Goal: Task Accomplishment & Management: Use online tool/utility

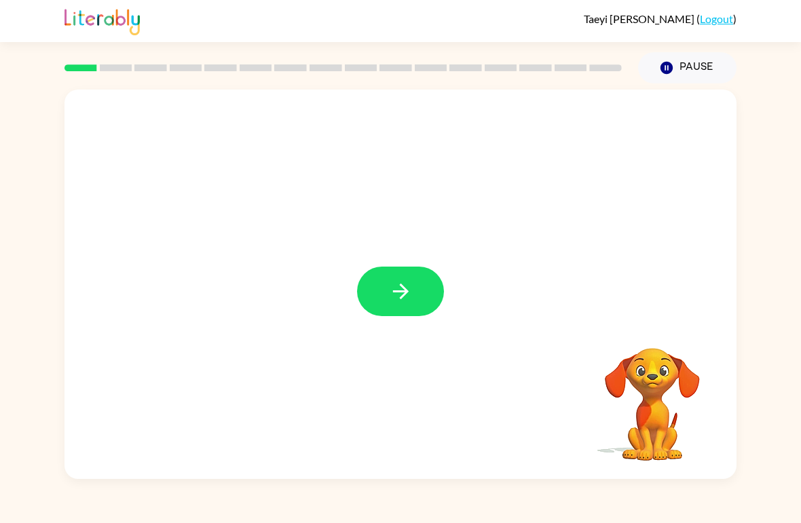
click at [389, 280] on icon "button" at bounding box center [401, 292] width 24 height 24
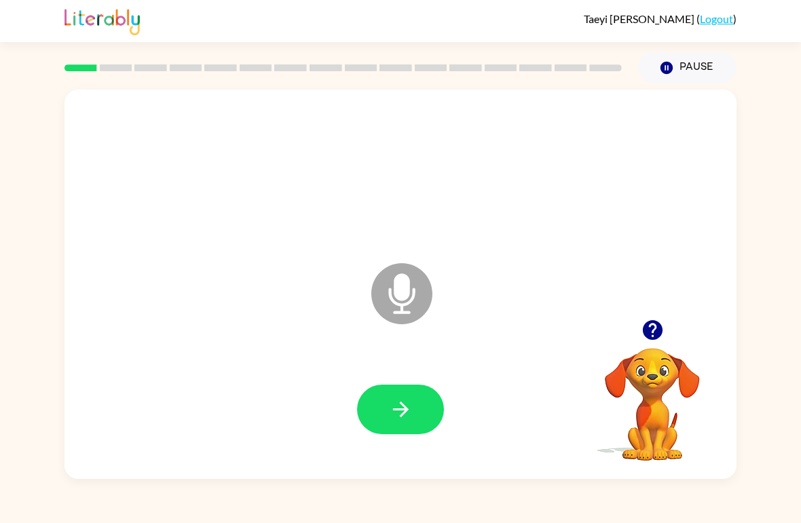
click at [387, 393] on button "button" at bounding box center [400, 410] width 87 height 50
click at [374, 410] on button "button" at bounding box center [400, 410] width 87 height 50
click at [427, 412] on button "button" at bounding box center [400, 410] width 87 height 50
click at [394, 404] on icon "button" at bounding box center [401, 410] width 24 height 24
click at [374, 401] on button "button" at bounding box center [400, 410] width 87 height 50
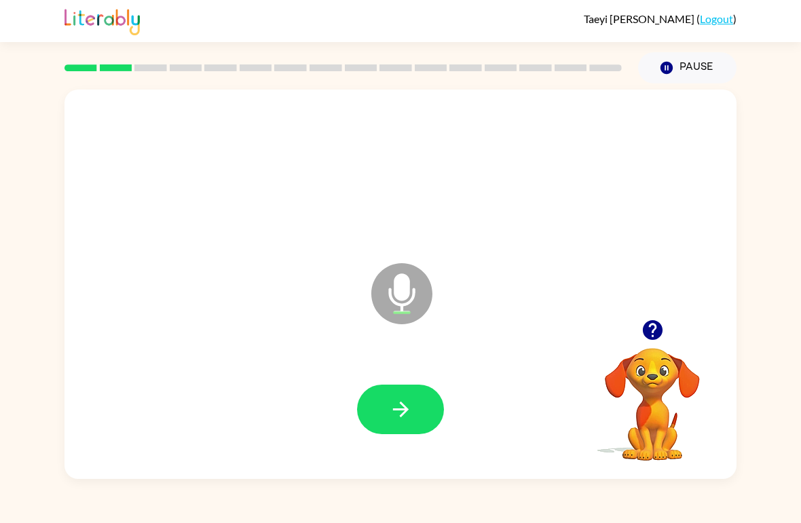
click at [377, 397] on button "button" at bounding box center [400, 410] width 87 height 50
click at [378, 398] on button "button" at bounding box center [400, 410] width 87 height 50
click at [389, 403] on icon "button" at bounding box center [401, 410] width 24 height 24
click at [388, 379] on div at bounding box center [400, 410] width 645 height 112
click at [398, 425] on button "button" at bounding box center [400, 410] width 87 height 50
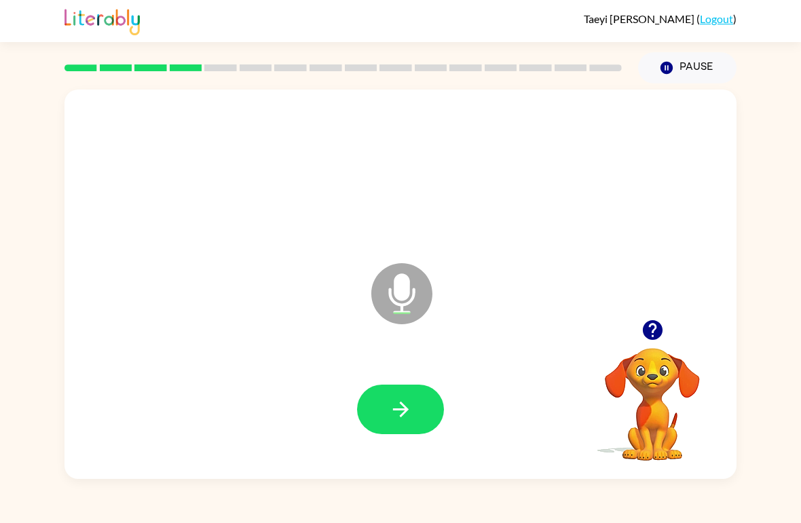
click at [400, 406] on icon "button" at bounding box center [401, 410] width 24 height 24
click at [379, 403] on button "button" at bounding box center [400, 410] width 87 height 50
click at [383, 410] on button "button" at bounding box center [400, 410] width 87 height 50
click at [415, 395] on button "button" at bounding box center [400, 410] width 87 height 50
click at [392, 410] on icon "button" at bounding box center [401, 410] width 24 height 24
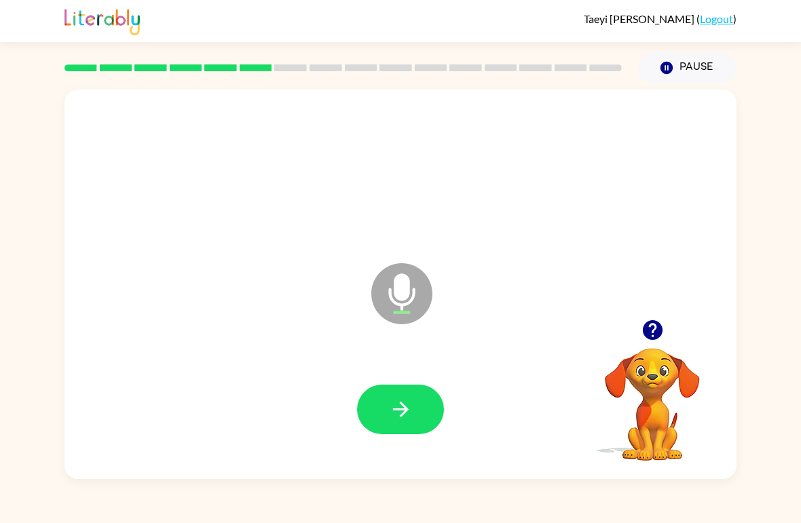
click at [406, 388] on button "button" at bounding box center [400, 410] width 87 height 50
click at [398, 429] on button "button" at bounding box center [400, 410] width 87 height 50
click at [383, 392] on button "button" at bounding box center [400, 410] width 87 height 50
click at [386, 405] on button "button" at bounding box center [400, 410] width 87 height 50
click at [377, 400] on button "button" at bounding box center [400, 410] width 87 height 50
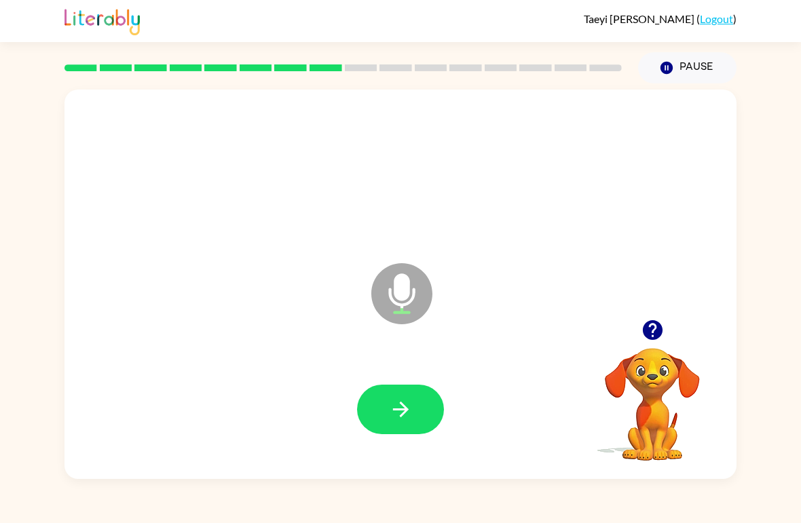
click at [397, 400] on icon "button" at bounding box center [401, 410] width 24 height 24
click at [377, 412] on button "button" at bounding box center [400, 410] width 87 height 50
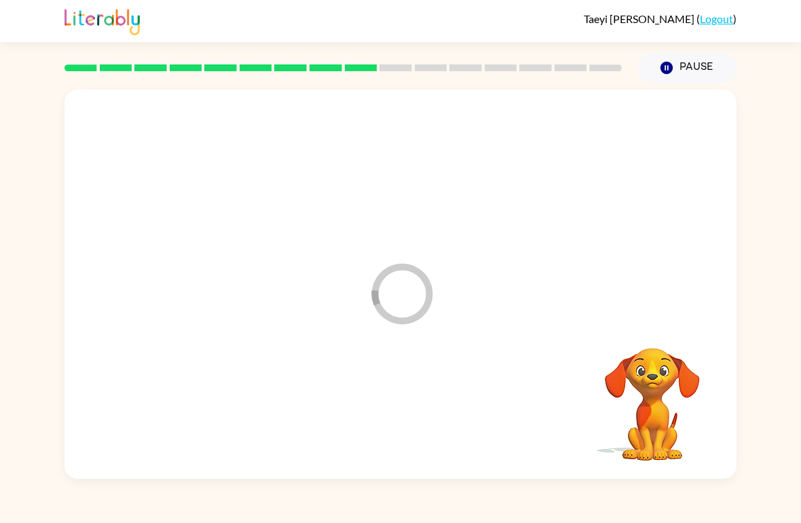
click at [519, 77] on div at bounding box center [342, 67] width 573 height 47
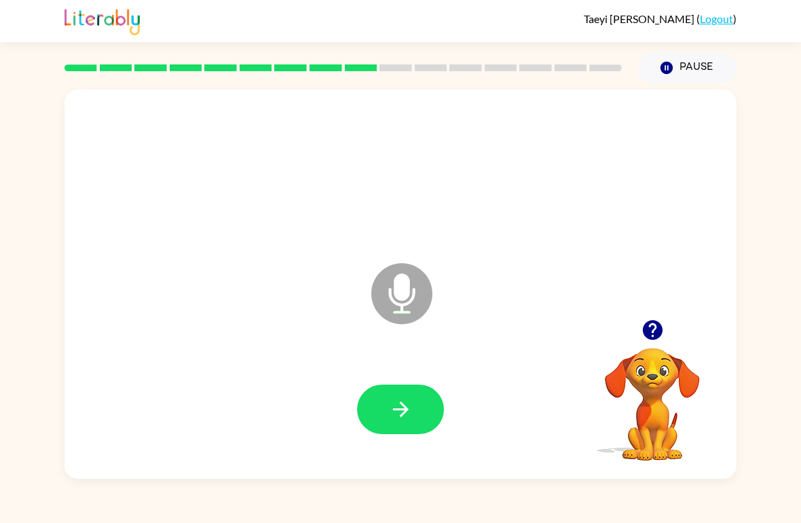
click at [391, 403] on icon "button" at bounding box center [401, 410] width 24 height 24
click at [408, 394] on button "button" at bounding box center [400, 410] width 87 height 50
click at [412, 405] on icon "button" at bounding box center [401, 410] width 24 height 24
click at [389, 415] on icon "button" at bounding box center [401, 410] width 24 height 24
click at [416, 410] on button "button" at bounding box center [400, 410] width 87 height 50
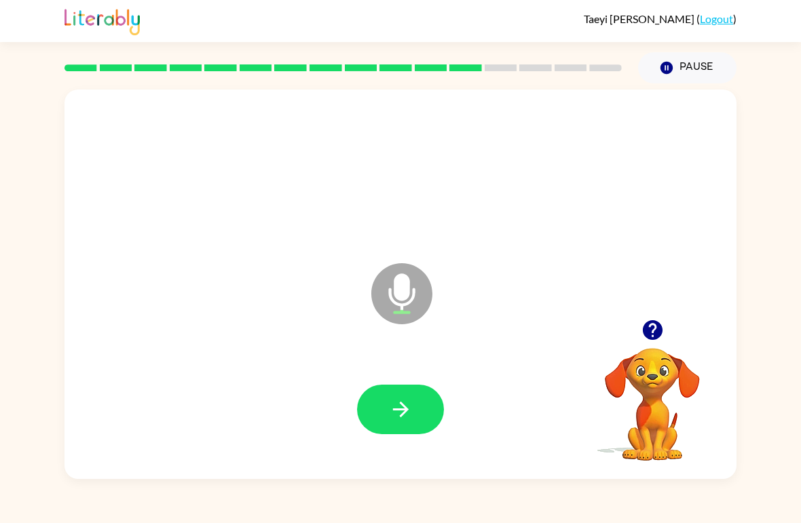
click at [371, 403] on button "button" at bounding box center [400, 410] width 87 height 50
click at [402, 407] on icon "button" at bounding box center [401, 410] width 24 height 24
click at [382, 396] on button "button" at bounding box center [400, 410] width 87 height 50
click at [378, 409] on button "button" at bounding box center [400, 410] width 87 height 50
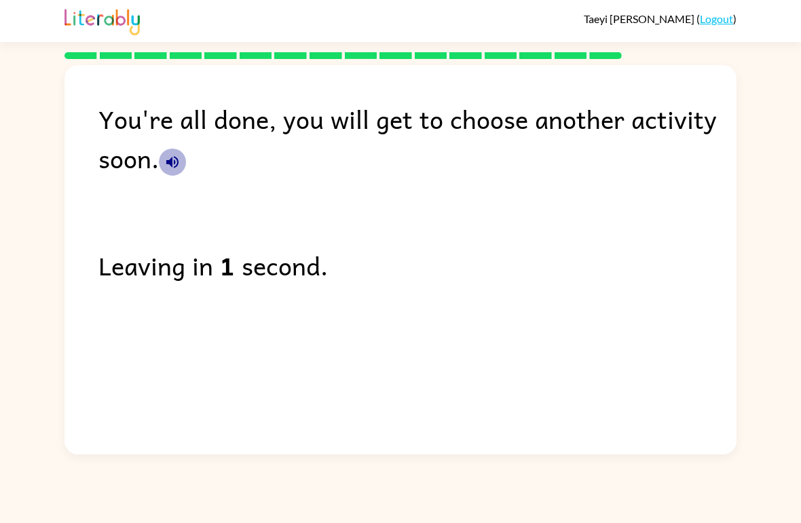
click at [168, 158] on icon "button" at bounding box center [172, 162] width 16 height 16
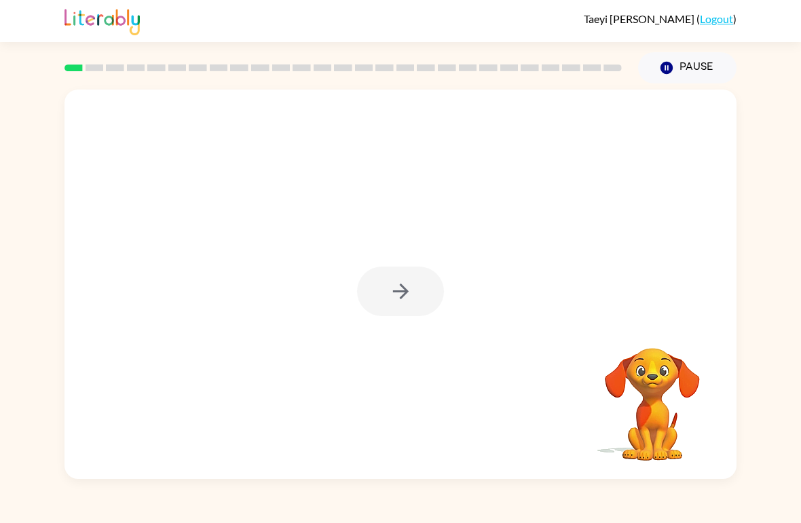
click at [388, 294] on div at bounding box center [400, 292] width 87 height 50
click at [451, 260] on div at bounding box center [400, 284] width 672 height 389
click at [421, 284] on button "button" at bounding box center [400, 292] width 87 height 50
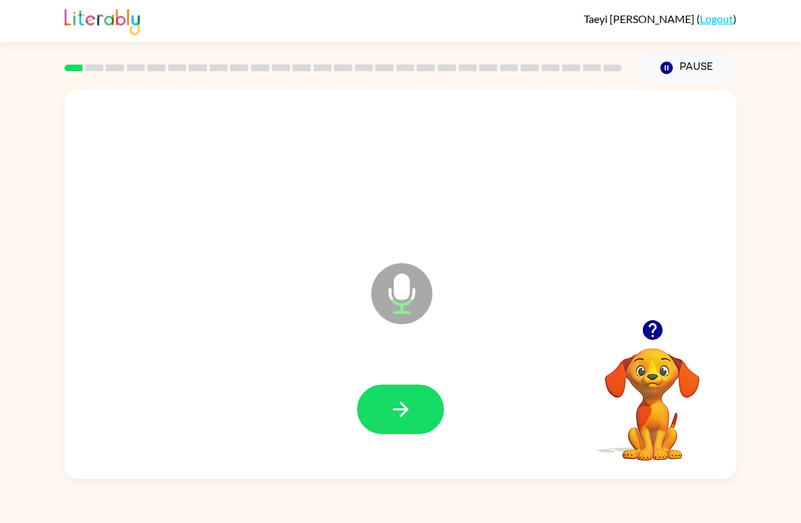
click at [373, 405] on button "button" at bounding box center [400, 410] width 87 height 50
click at [372, 404] on div at bounding box center [400, 410] width 645 height 112
click at [630, 113] on div "A Microphone The Microphone is here when it is your turn to talk" at bounding box center [400, 284] width 672 height 389
click at [378, 398] on button "button" at bounding box center [400, 410] width 87 height 50
click at [402, 400] on icon "button" at bounding box center [401, 410] width 24 height 24
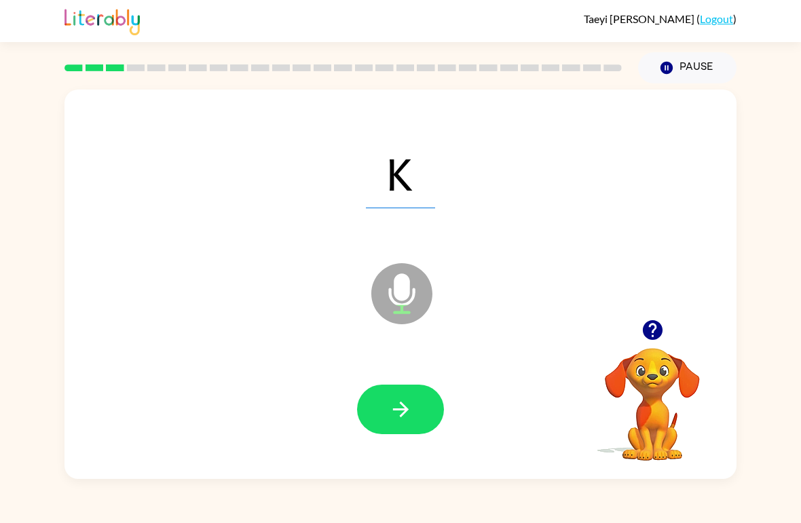
click at [379, 389] on button "button" at bounding box center [400, 410] width 87 height 50
click at [390, 409] on icon "button" at bounding box center [401, 410] width 24 height 24
click at [389, 392] on button "button" at bounding box center [400, 410] width 87 height 50
click at [386, 405] on button "button" at bounding box center [400, 410] width 87 height 50
click at [374, 396] on button "button" at bounding box center [400, 410] width 87 height 50
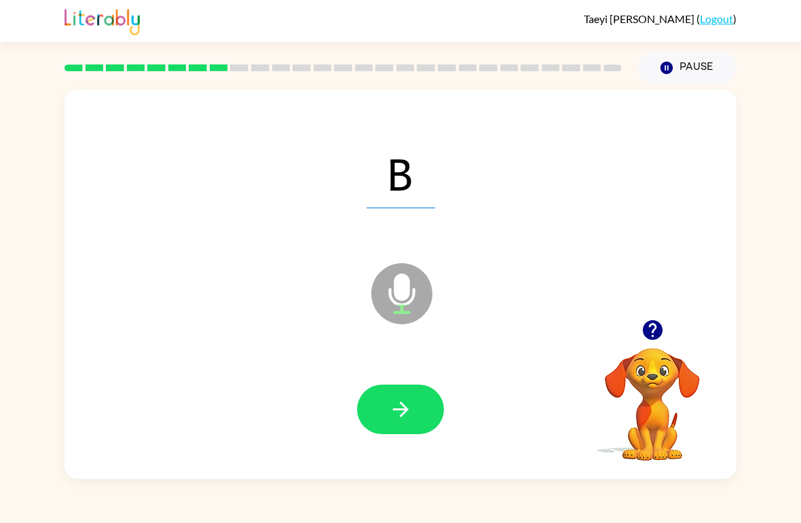
click at [386, 387] on button "button" at bounding box center [400, 410] width 87 height 50
click at [404, 403] on icon "button" at bounding box center [401, 410] width 24 height 24
click at [406, 399] on icon "button" at bounding box center [401, 410] width 24 height 24
click at [423, 389] on button "button" at bounding box center [400, 410] width 87 height 50
click at [414, 396] on button "button" at bounding box center [400, 410] width 87 height 50
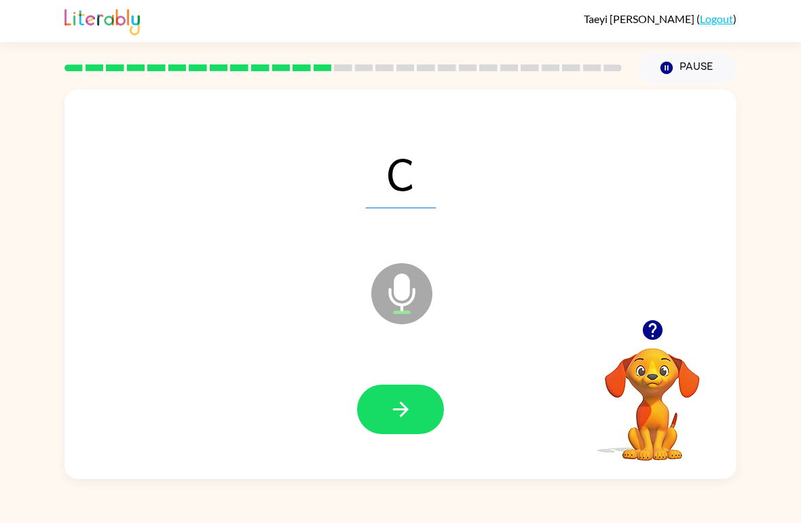
click at [405, 394] on button "button" at bounding box center [400, 410] width 87 height 50
click at [415, 402] on button "button" at bounding box center [400, 410] width 87 height 50
click at [405, 409] on icon "button" at bounding box center [400, 410] width 16 height 16
click at [374, 404] on button "button" at bounding box center [400, 410] width 87 height 50
click at [405, 396] on button "button" at bounding box center [400, 410] width 87 height 50
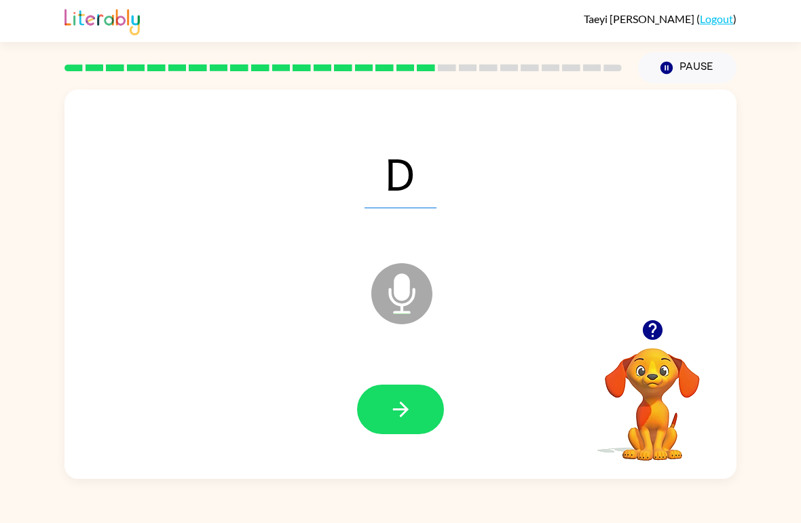
click at [388, 394] on button "button" at bounding box center [400, 410] width 87 height 50
click at [382, 408] on button "button" at bounding box center [400, 410] width 87 height 50
click at [397, 410] on icon "button" at bounding box center [400, 410] width 16 height 16
click at [377, 396] on button "button" at bounding box center [400, 410] width 87 height 50
click at [396, 410] on icon "button" at bounding box center [400, 410] width 16 height 16
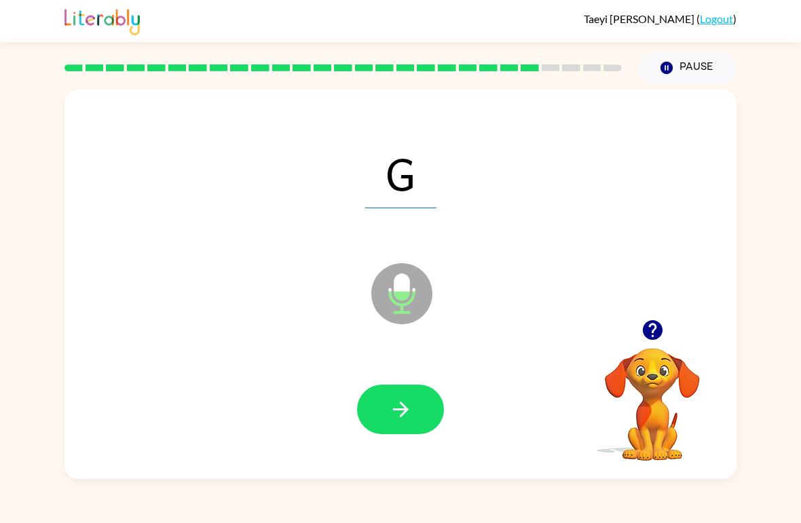
click at [391, 421] on icon "button" at bounding box center [401, 410] width 24 height 24
click at [389, 419] on icon "button" at bounding box center [401, 410] width 24 height 24
click at [378, 404] on button "button" at bounding box center [400, 410] width 87 height 50
click at [396, 414] on icon "button" at bounding box center [401, 410] width 24 height 24
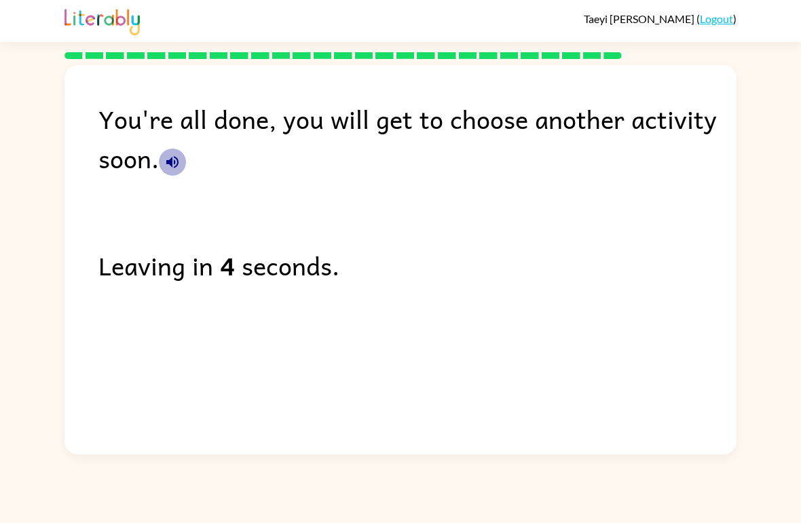
click at [177, 169] on icon "button" at bounding box center [172, 162] width 16 height 16
